Goal: Information Seeking & Learning: Find specific page/section

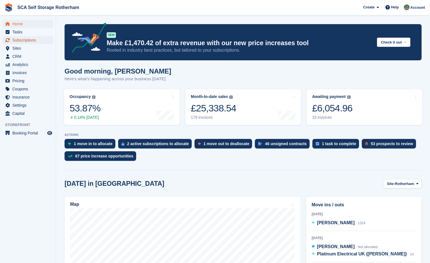
click at [30, 41] on span "Subscriptions" at bounding box center [29, 40] width 34 height 8
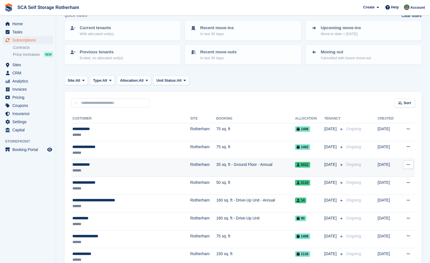
scroll to position [42, 0]
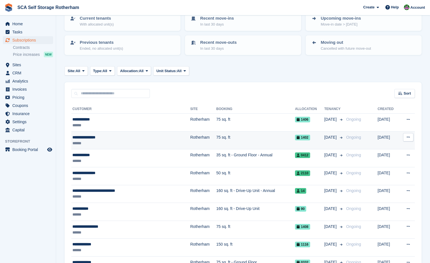
click at [216, 143] on td "75 sq. ft" at bounding box center [255, 140] width 79 height 18
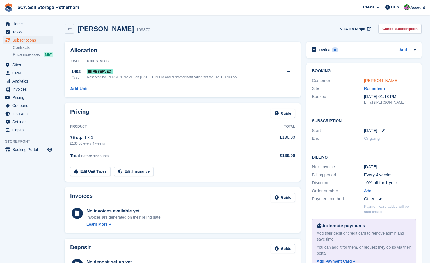
click at [388, 81] on link "[PERSON_NAME]" at bounding box center [381, 80] width 35 height 5
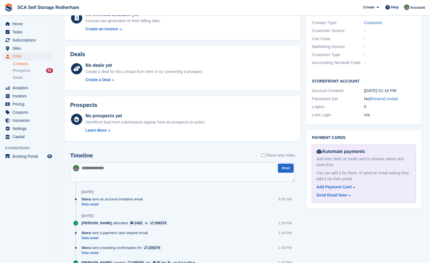
scroll to position [201, 0]
